Goal: Find specific page/section: Find specific page/section

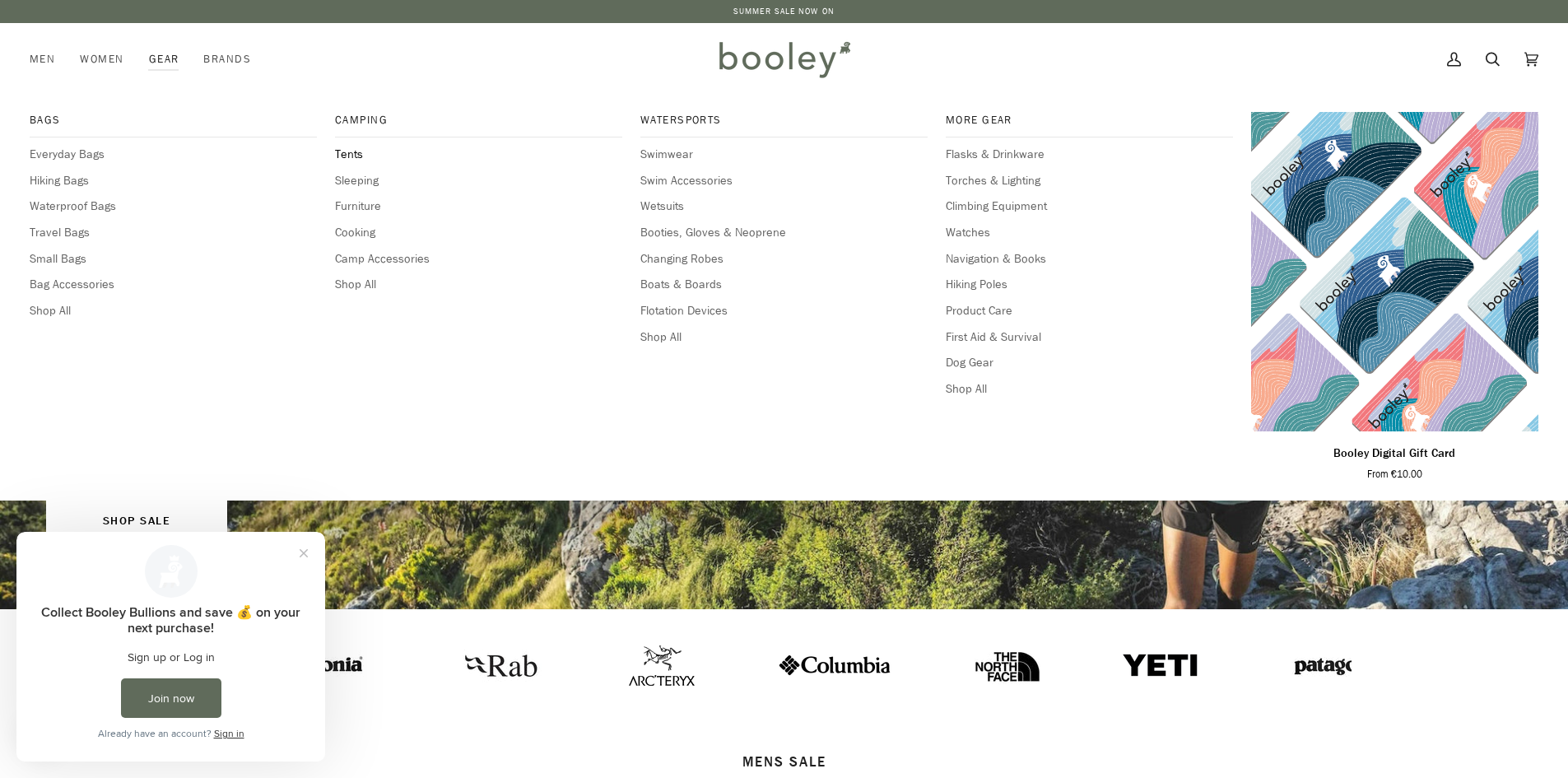
click at [355, 156] on span "Tents" at bounding box center [478, 154] width 287 height 18
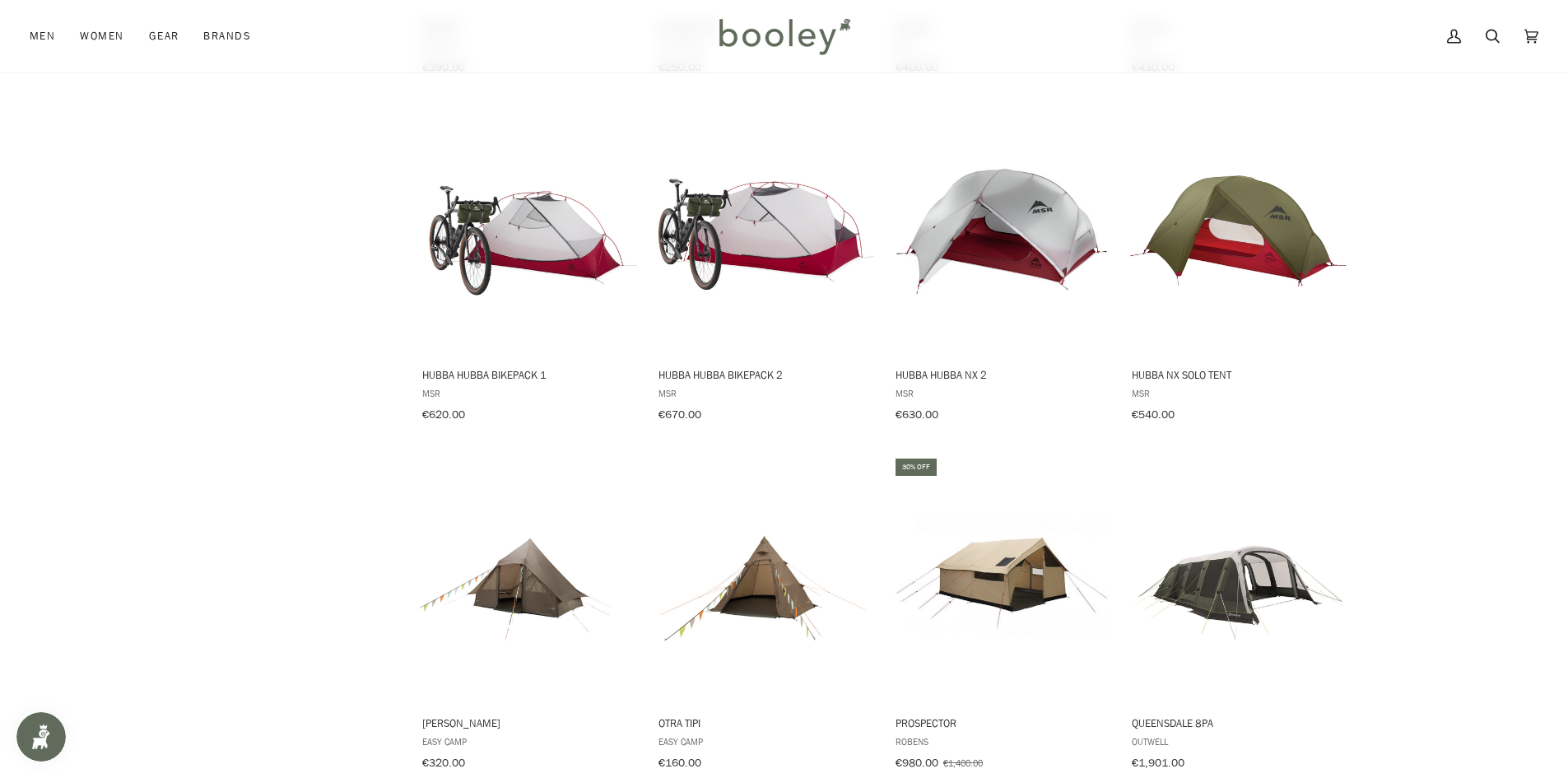
scroll to position [1235, 0]
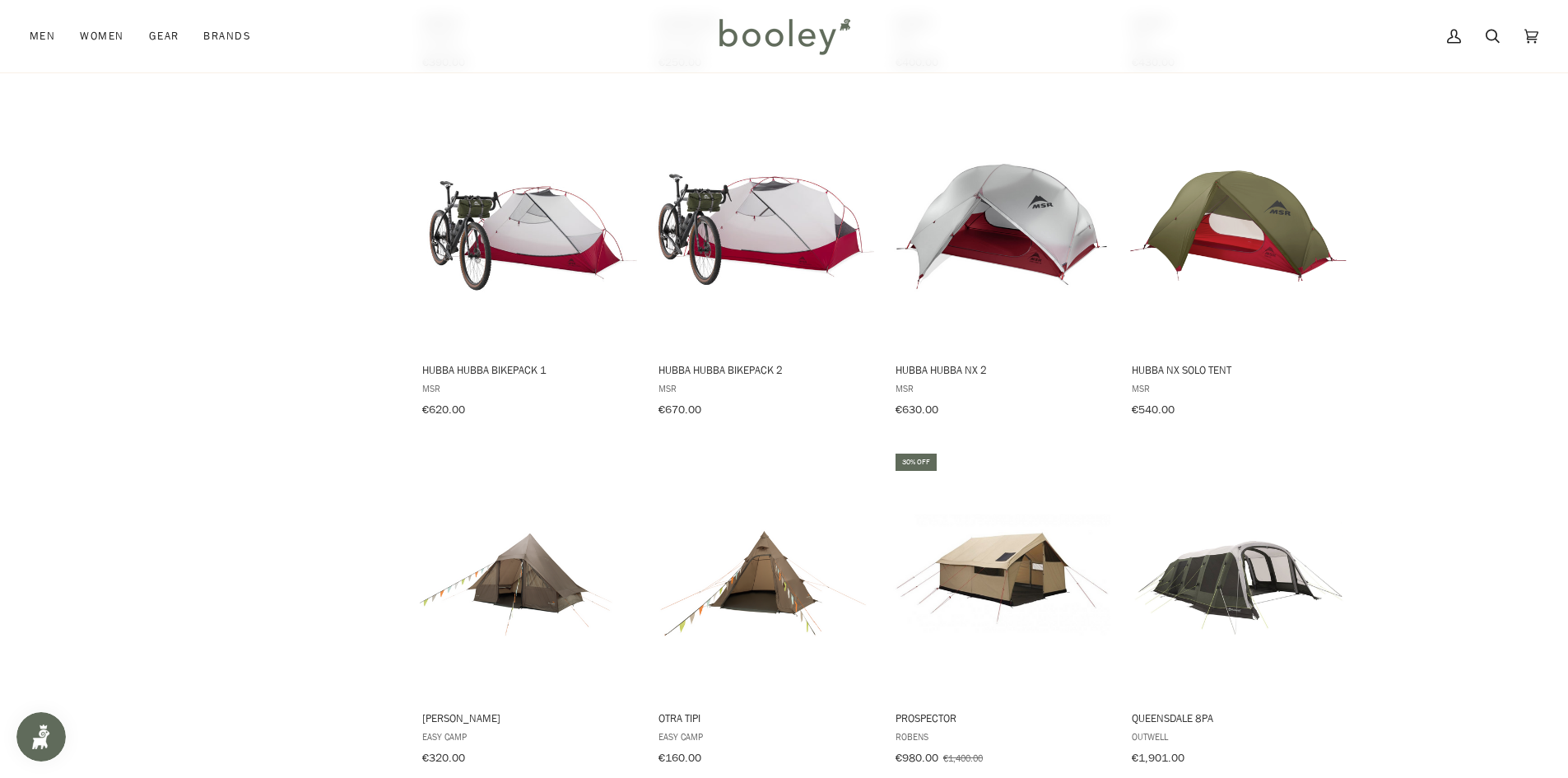
drag, startPoint x: 1519, startPoint y: 404, endPoint x: 1501, endPoint y: 470, distance: 68.4
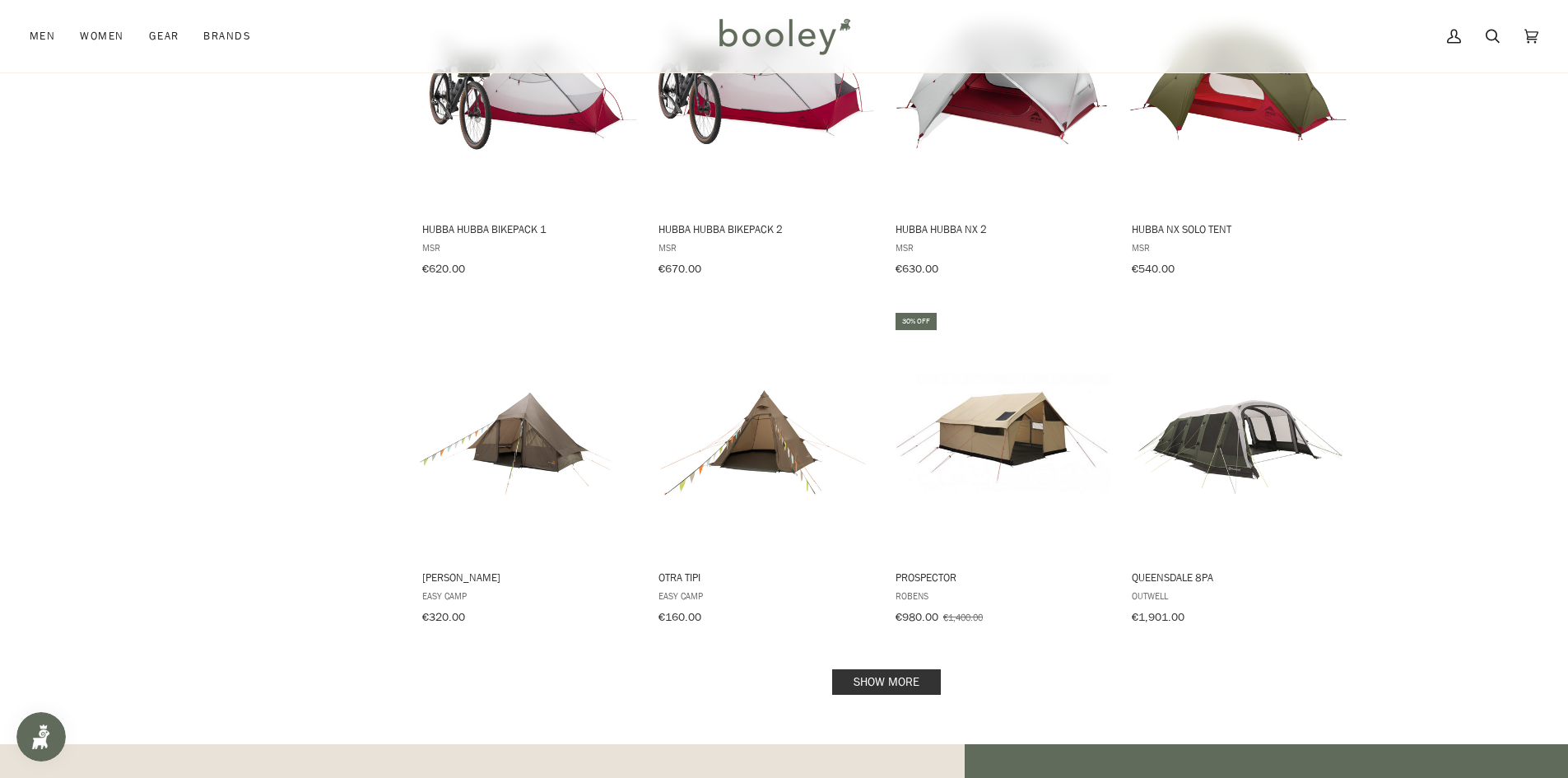
scroll to position [1400, 0]
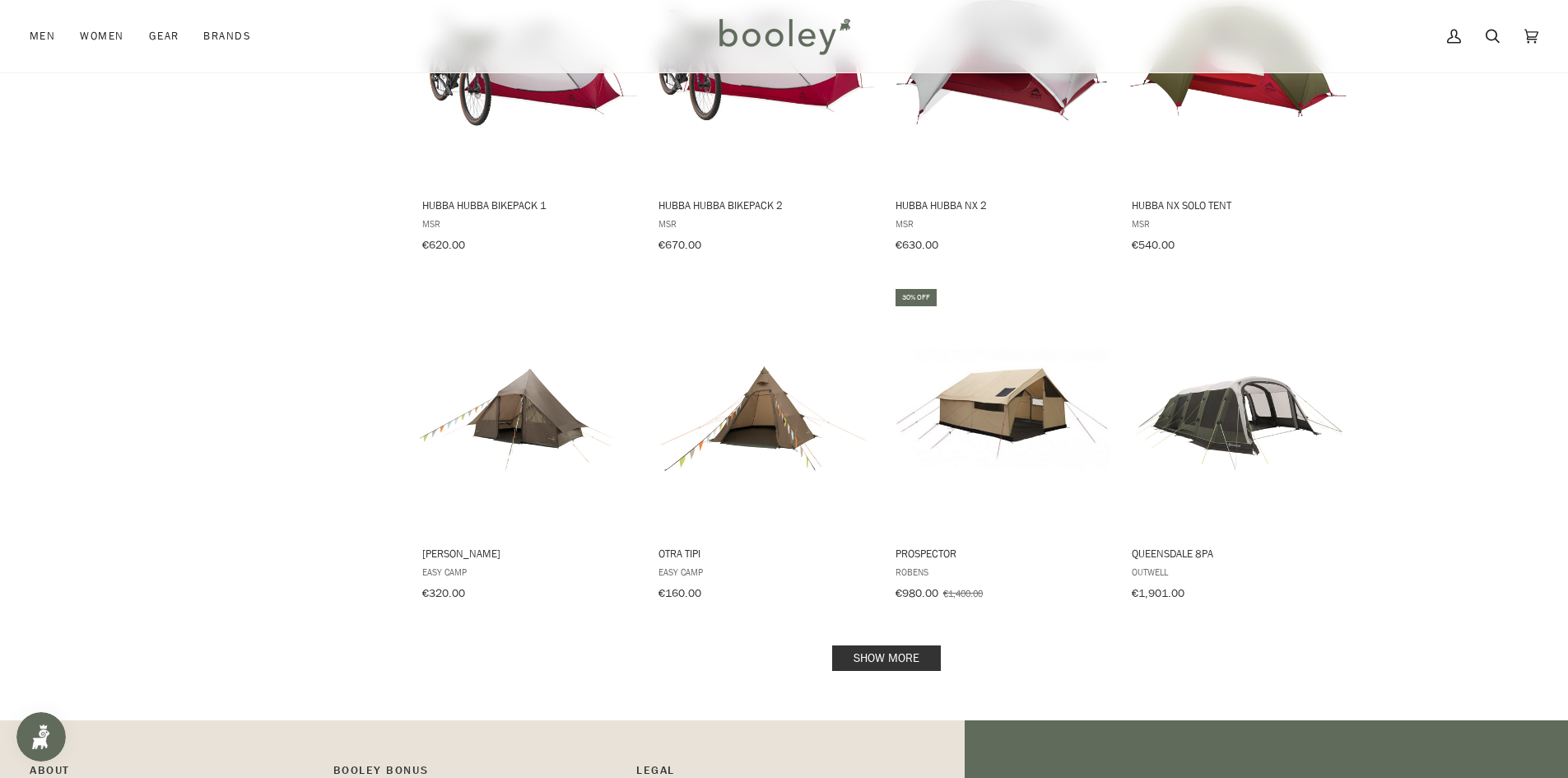
click at [884, 645] on link "Show more" at bounding box center [887, 658] width 109 height 26
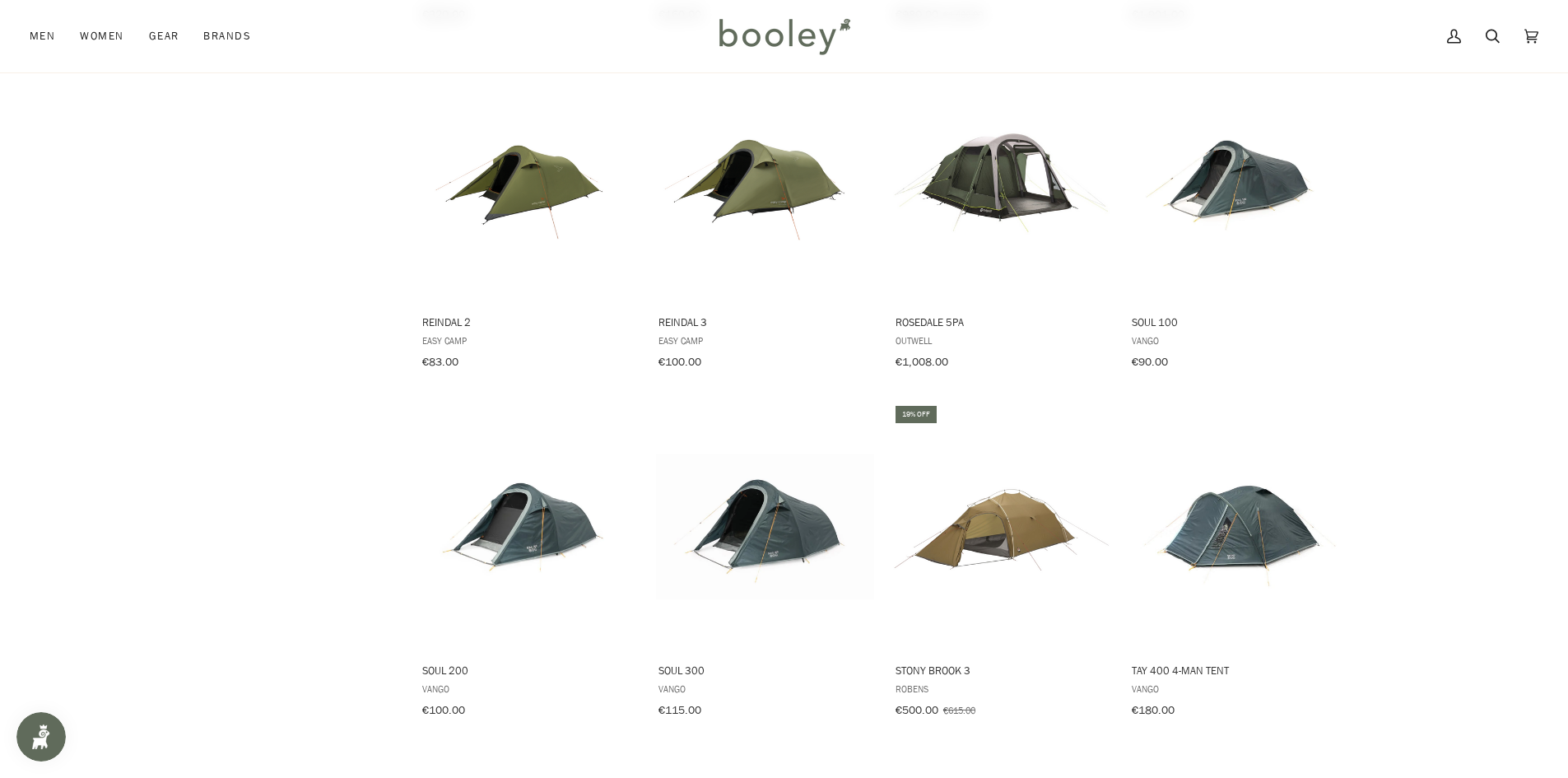
scroll to position [1976, 0]
